Goal: Check status: Check status

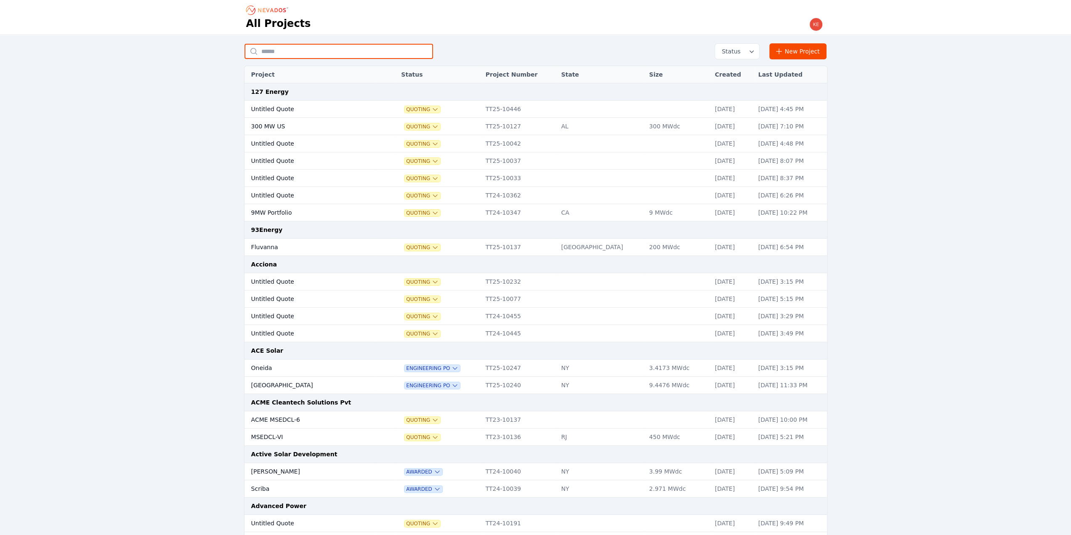
drag, startPoint x: 0, startPoint y: 0, endPoint x: 302, endPoint y: 50, distance: 305.7
click at [302, 50] on input "text" at bounding box center [338, 51] width 188 height 15
type input "*******"
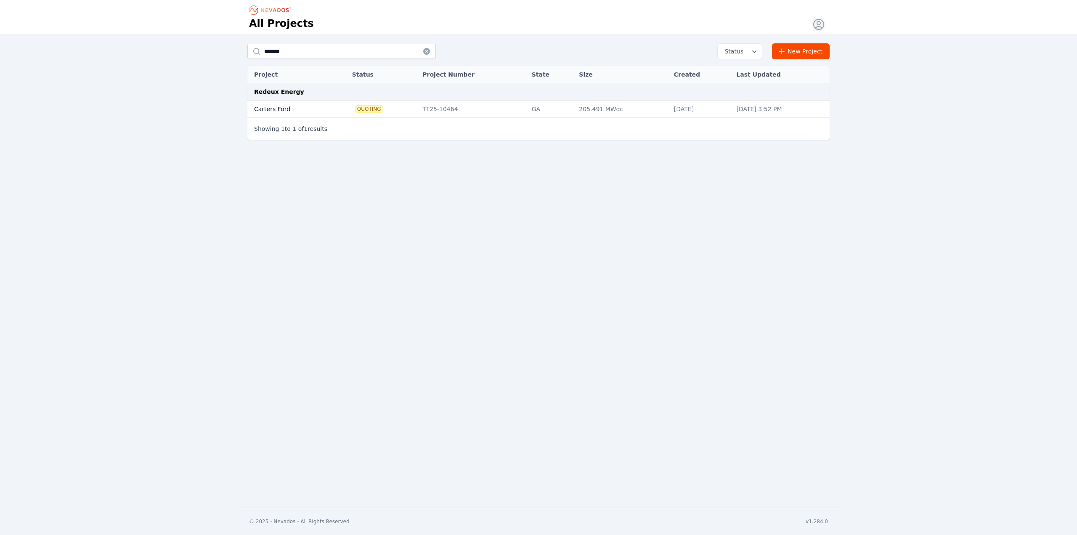
type input "*******"
click at [294, 109] on td "Carters Ford" at bounding box center [288, 109] width 83 height 17
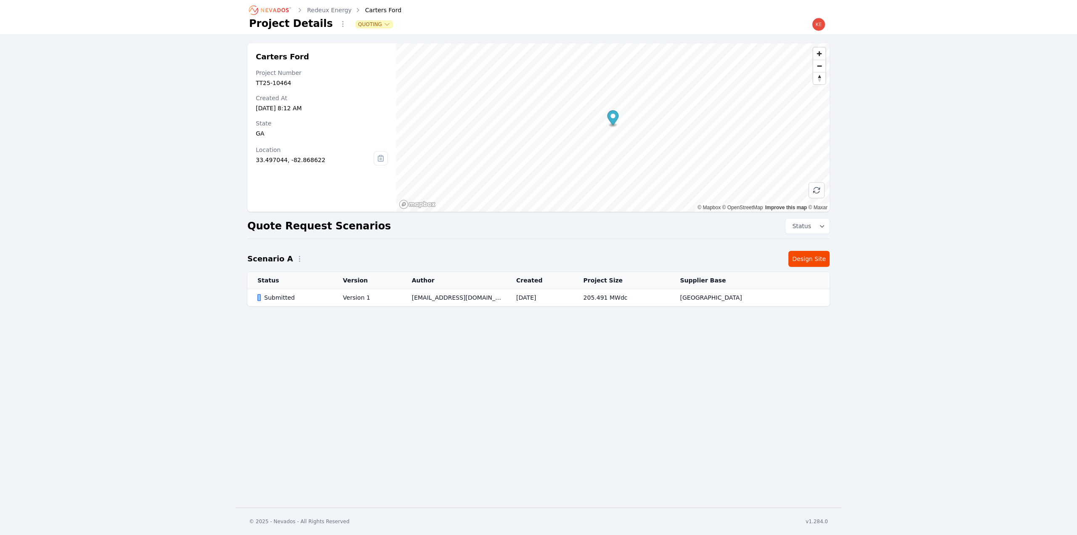
click at [287, 298] on div "Submitted" at bounding box center [292, 297] width 71 height 8
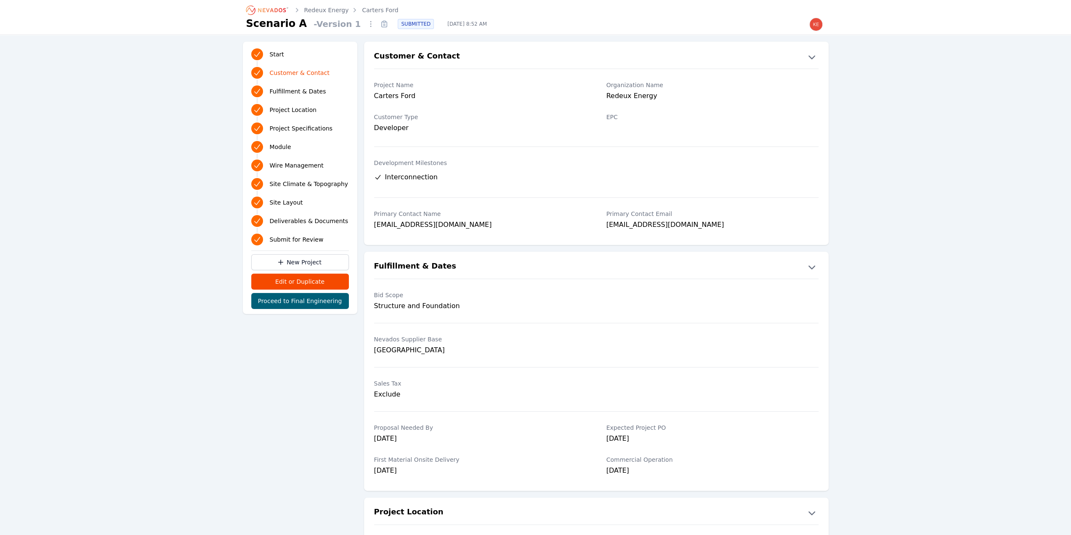
click at [292, 236] on span "Submit for Review" at bounding box center [297, 239] width 54 height 8
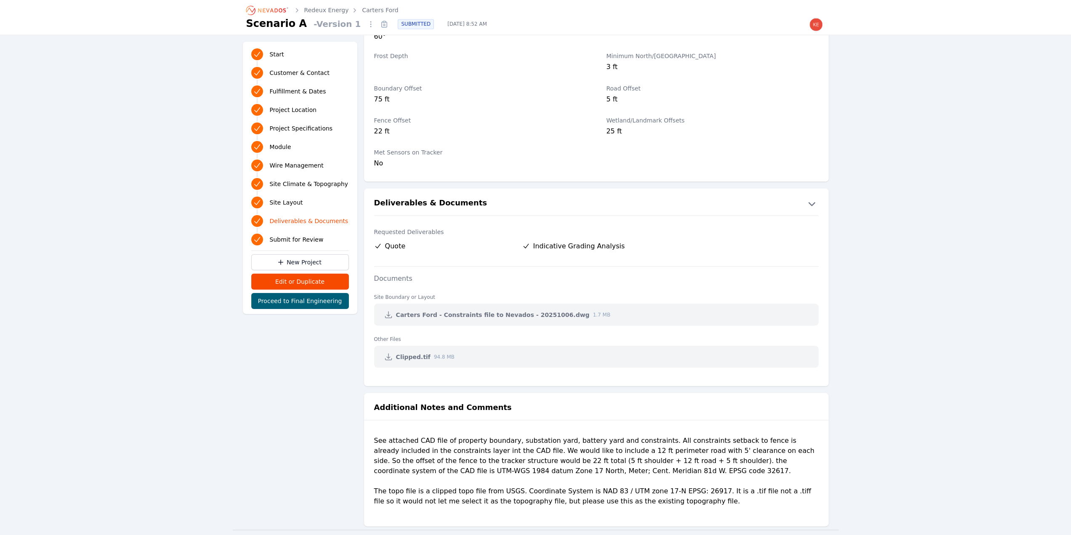
scroll to position [1541, 0]
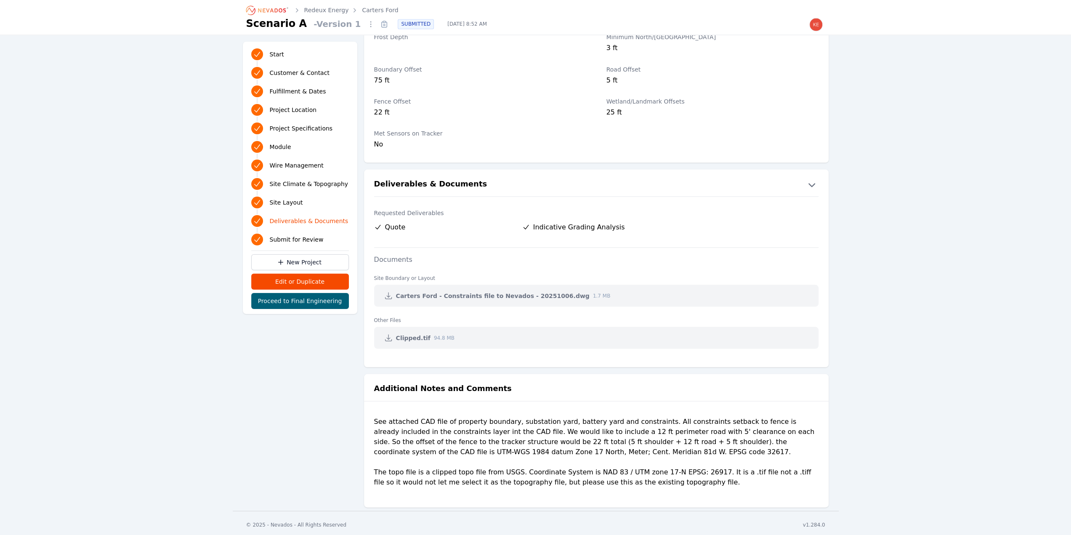
click at [296, 219] on span "Deliverables & Documents" at bounding box center [309, 221] width 79 height 8
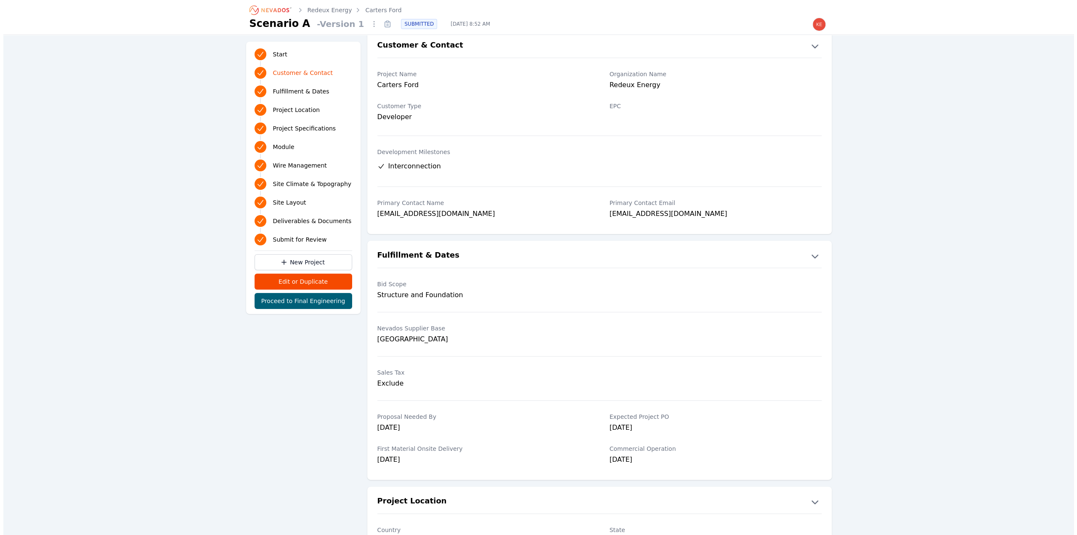
scroll to position [0, 0]
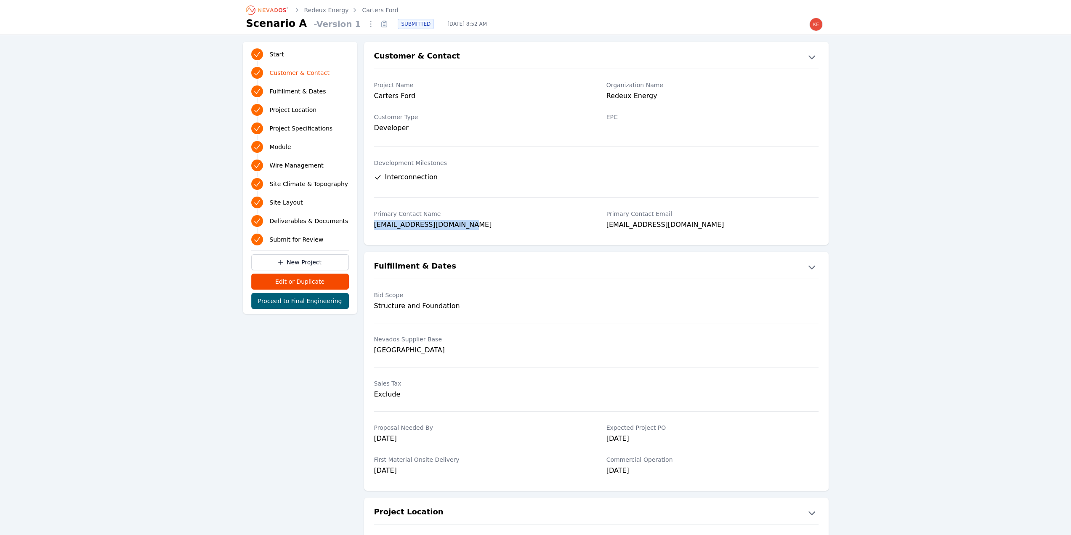
drag, startPoint x: 466, startPoint y: 225, endPoint x: 368, endPoint y: 227, distance: 97.6
click at [368, 227] on div "Primary Contact Name [EMAIL_ADDRESS][DOMAIN_NAME] Primary Contact Email [EMAIL_…" at bounding box center [596, 220] width 464 height 32
copy div "[EMAIL_ADDRESS][DOMAIN_NAME]"
click at [332, 6] on ol "Redeux Energy Carters Ford" at bounding box center [322, 9] width 152 height 13
click at [331, 12] on link "Redeux Energy" at bounding box center [326, 10] width 45 height 8
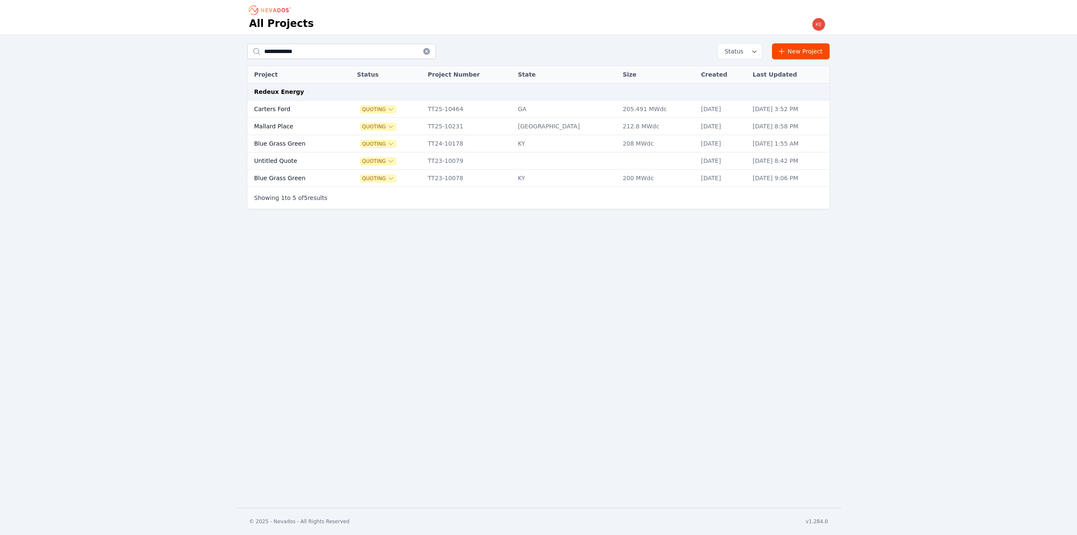
click at [332, 108] on td "Carters Ford" at bounding box center [293, 109] width 93 height 17
